Goal: Unclear

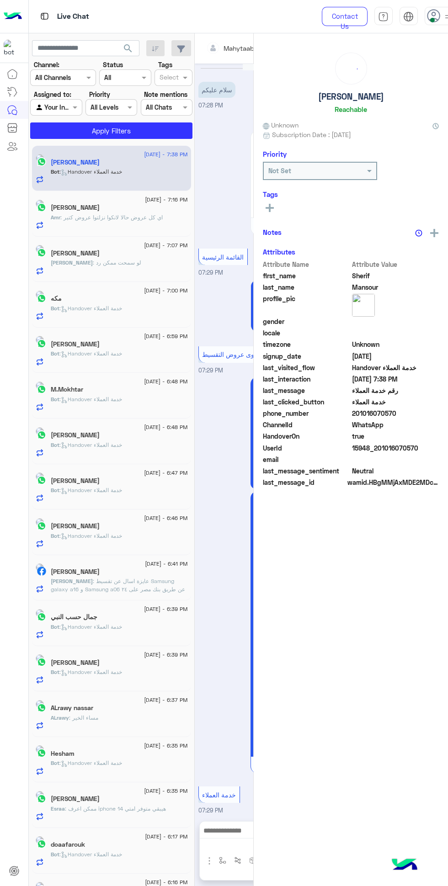
scroll to position [796, 0]
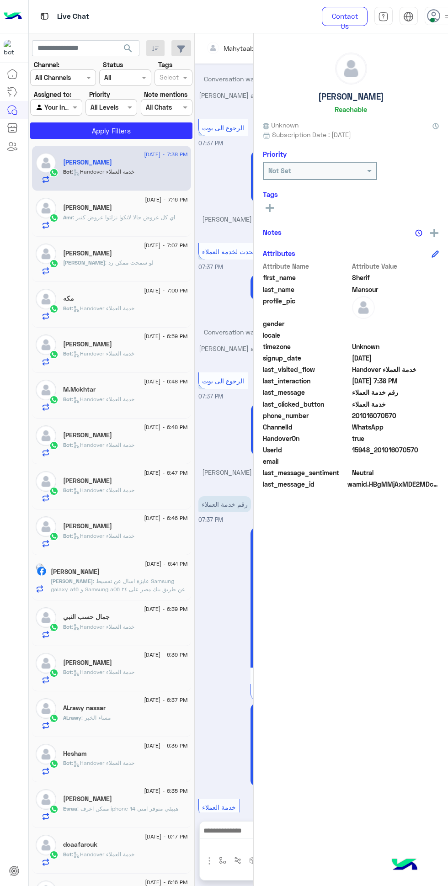
click at [431, 18] on span at bounding box center [432, 20] width 5 height 5
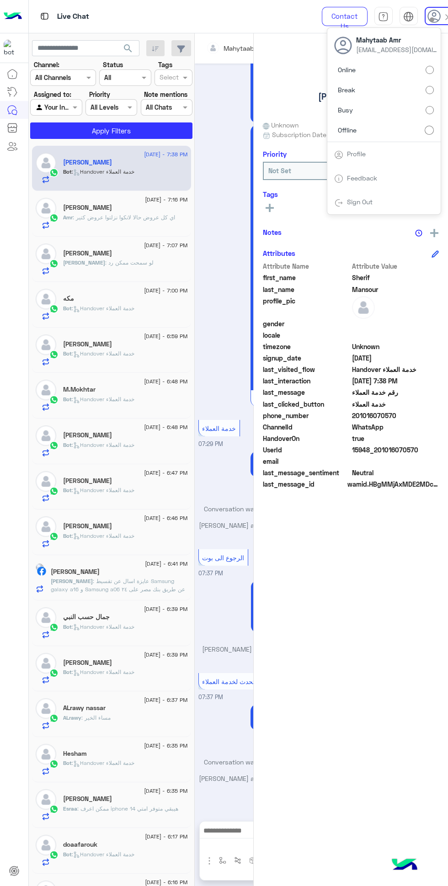
scroll to position [0, 0]
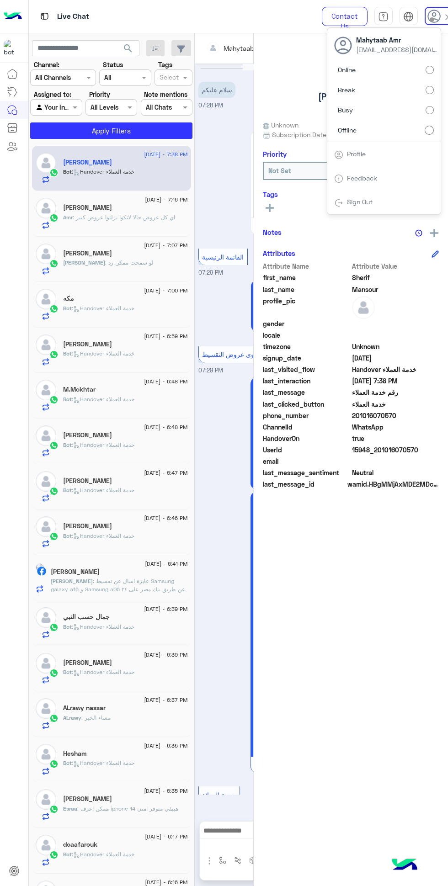
click at [131, 48] on span "search" at bounding box center [127, 48] width 11 height 11
